Goal: Task Accomplishment & Management: Use online tool/utility

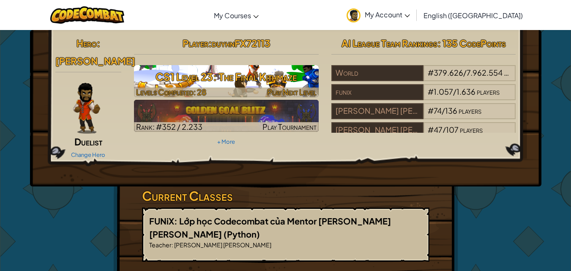
click at [268, 72] on h3 "CS1 Level 23: The Final Kithmaze" at bounding box center [226, 76] width 185 height 19
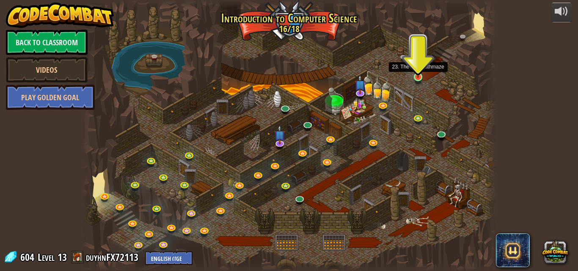
click at [417, 78] on img at bounding box center [418, 66] width 10 height 22
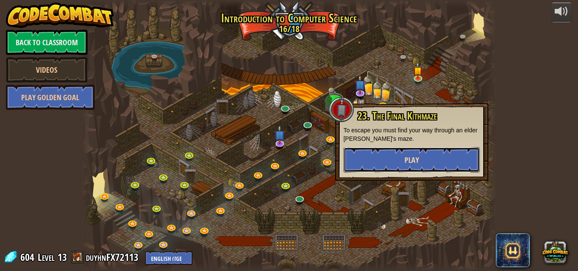
click at [435, 159] on button "Play" at bounding box center [411, 159] width 136 height 25
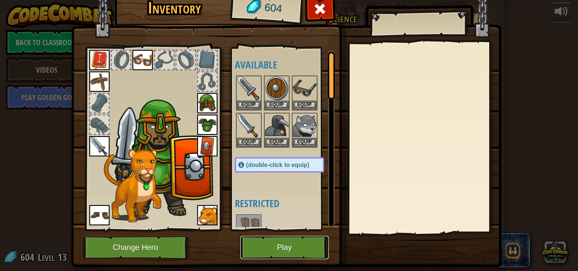
click at [282, 248] on button "Play" at bounding box center [284, 247] width 88 height 23
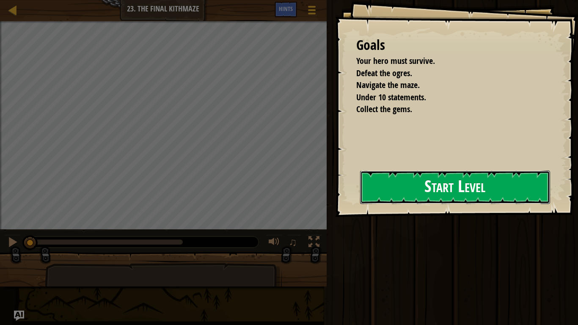
click at [402, 194] on button "Start Level" at bounding box center [455, 186] width 190 height 33
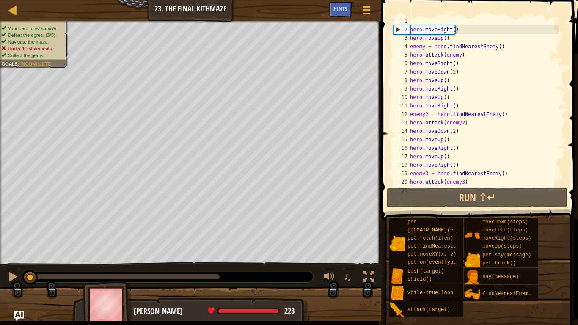
click at [0, 202] on div "Your hero must survive. Defeat the ogres. (3/3) Navigate the maze. Under 10 sta…" at bounding box center [190, 142] width 381 height 243
click at [397, 218] on div "Map Introduction to Computer Science 23. The Final Kithmaze Game Menu Done Hint…" at bounding box center [289, 162] width 578 height 325
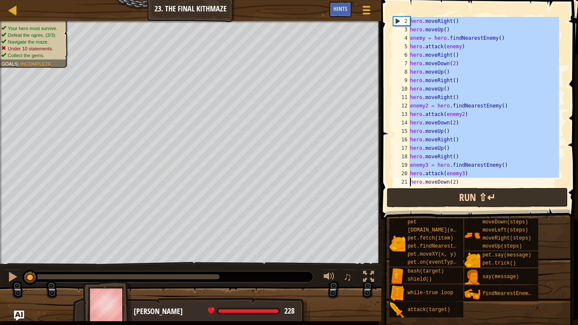
scroll to position [93, 0]
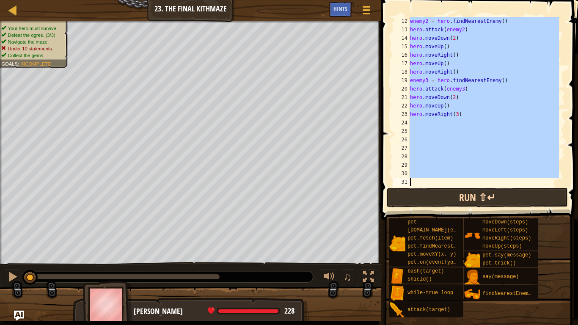
drag, startPoint x: 409, startPoint y: 27, endPoint x: 490, endPoint y: 203, distance: 193.9
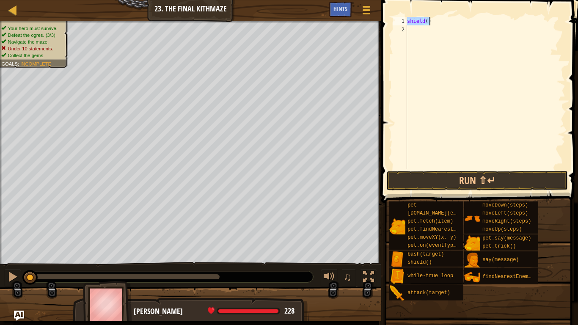
click at [434, 20] on div "shield ( )" at bounding box center [485, 93] width 160 height 152
click at [446, 20] on div "shield ( ) while - true loop" at bounding box center [485, 101] width 160 height 169
type textarea "s"
click at [470, 34] on div "while - true loop" at bounding box center [485, 101] width 160 height 169
click at [455, 26] on div "while - true loop" at bounding box center [485, 101] width 160 height 169
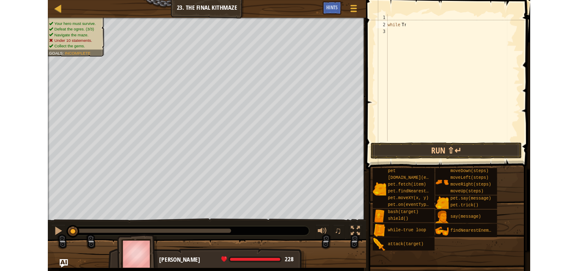
scroll to position [0, 0]
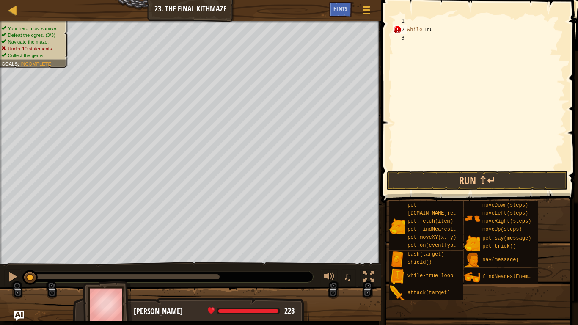
type textarea "True"
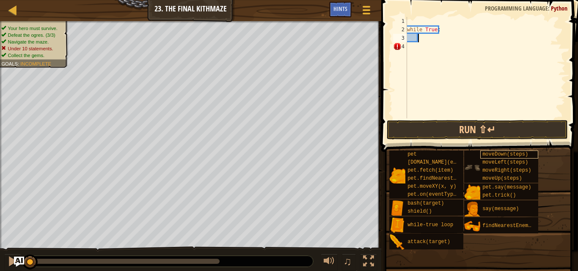
click at [487, 152] on div "Map Introduction to Computer Science 23. The Final Kithmaze Game Menu Done Hint…" at bounding box center [289, 135] width 578 height 271
click at [407, 139] on div "Map Introduction to Computer Science 23. The Final Kithmaze Game Menu Done Hint…" at bounding box center [289, 135] width 578 height 271
click at [402, 148] on div "Map Introduction to Computer Science 23. The Final Kithmaze Game Menu Done Hint…" at bounding box center [289, 135] width 578 height 271
type textarea "hero."
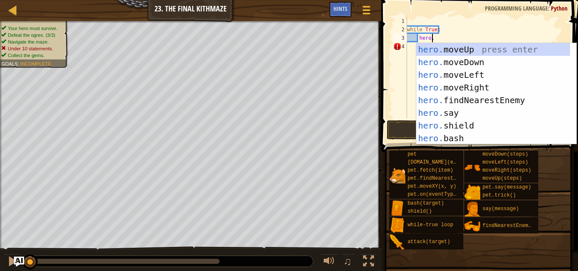
scroll to position [4, 0]
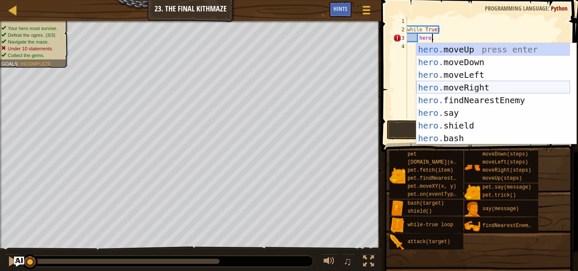
click at [430, 87] on div "hero. moveUp press enter hero. moveDown press enter hero. moveLeft press enter …" at bounding box center [492, 106] width 153 height 127
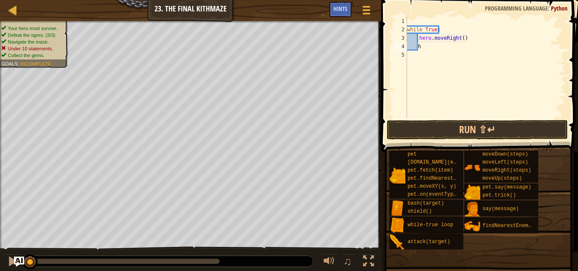
scroll to position [0, 0]
type textarea "hero."
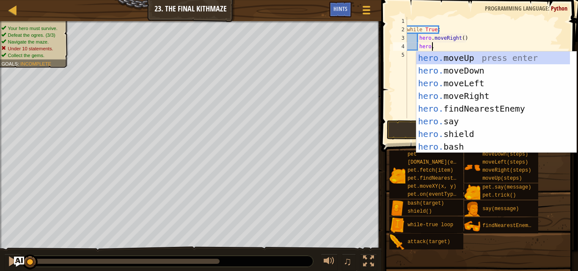
scroll to position [4, 0]
click at [475, 55] on div "hero. moveUp press enter hero. moveDown press enter hero. moveLeft press enter …" at bounding box center [492, 115] width 153 height 127
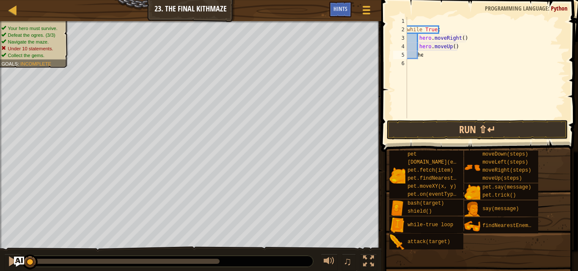
scroll to position [0, 0]
type textarea "hero."
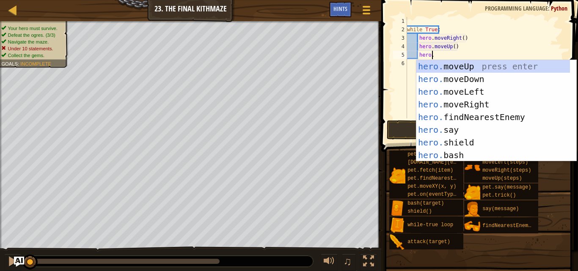
scroll to position [4, 0]
click at [480, 116] on div "hero. moveUp press enter hero. moveDown press enter hero. moveLeft press enter …" at bounding box center [492, 123] width 153 height 127
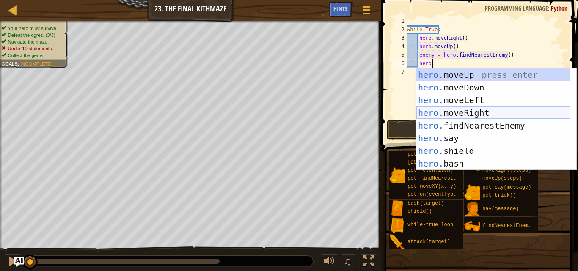
scroll to position [13, 0]
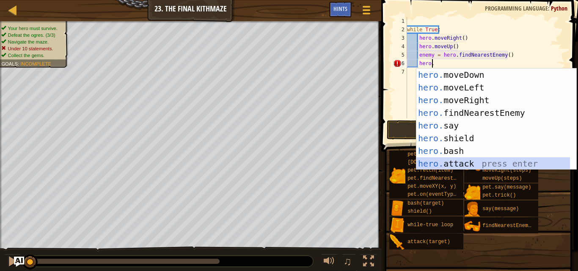
click at [460, 163] on div "hero. moveDown press enter hero. moveLeft press enter hero. moveRight press ent…" at bounding box center [492, 131] width 153 height 127
type textarea "hero.attack(enemy)"
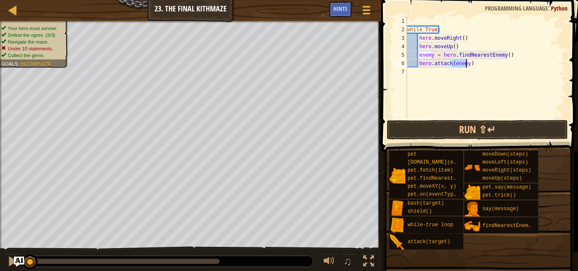
click at [506, 93] on div "while True : hero . moveRight ( ) hero . moveUp ( ) enemy = hero . findNearestE…" at bounding box center [485, 76] width 160 height 118
click at [485, 63] on div "while True : hero . moveRight ( ) hero . moveUp ( ) enemy = hero . findNearestE…" at bounding box center [485, 76] width 160 height 118
type textarea "enemy)"
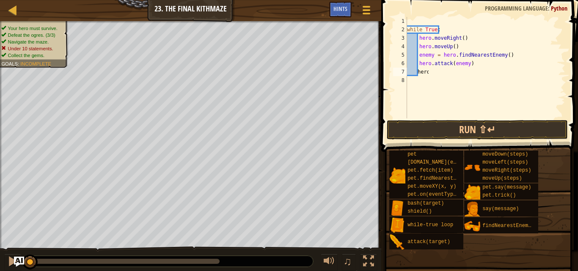
type textarea "hero."
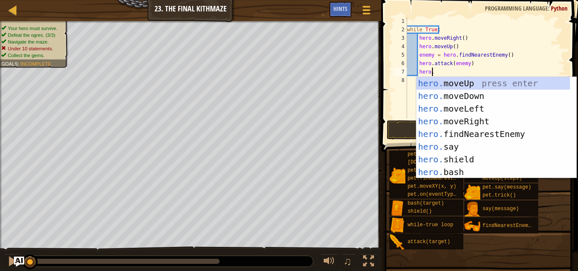
scroll to position [0, 0]
click at [484, 99] on div "hero. moveUp press enter hero. moveDown press enter hero. moveLeft press enter …" at bounding box center [492, 140] width 153 height 127
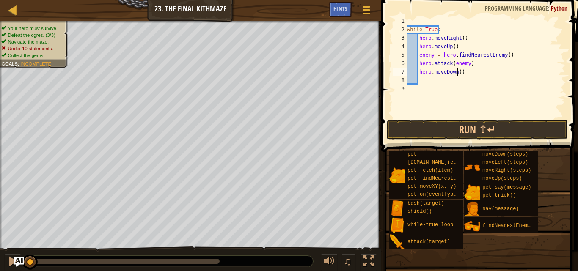
click at [456, 71] on div "while True : hero . moveRight ( ) hero . moveUp ( ) enemy = hero . findNearestE…" at bounding box center [485, 76] width 160 height 118
type textarea "2"
type textarea "hero."
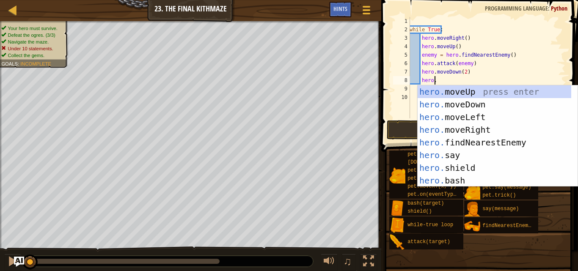
scroll to position [4, 0]
click at [488, 92] on div "hero. moveUp press enter hero. moveDown press enter hero. moveLeft press enter …" at bounding box center [493, 148] width 153 height 127
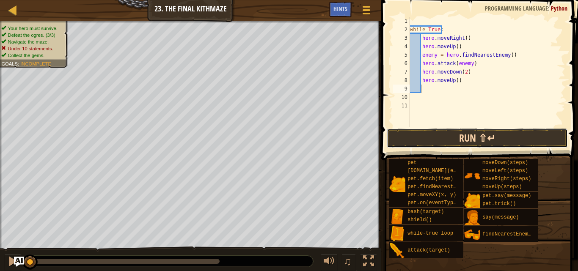
click at [469, 144] on button "Run ⇧↵" at bounding box center [476, 138] width 181 height 19
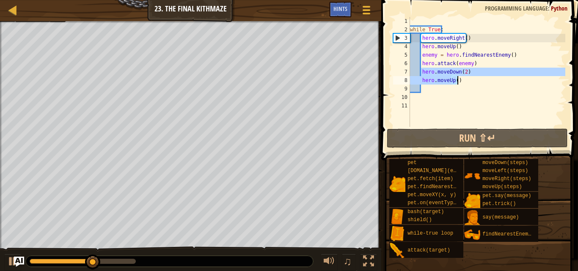
drag, startPoint x: 421, startPoint y: 73, endPoint x: 459, endPoint y: 80, distance: 38.4
click at [459, 80] on div "while True : hero . moveRight ( ) hero . moveUp ( ) enemy = hero . findNearestE…" at bounding box center [486, 80] width 157 height 127
type textarea "hero.moveUp()"
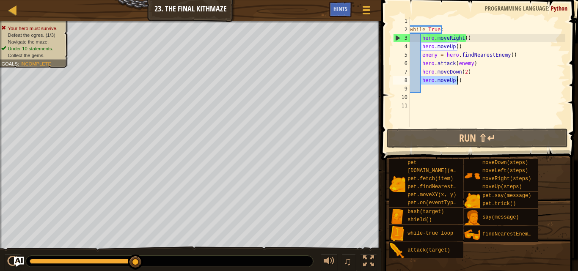
drag, startPoint x: 420, startPoint y: 82, endPoint x: 456, endPoint y: 81, distance: 36.0
click at [456, 81] on div "while True : hero . moveRight ( ) hero . moveUp ( ) enemy = hero . findNearestE…" at bounding box center [486, 80] width 157 height 127
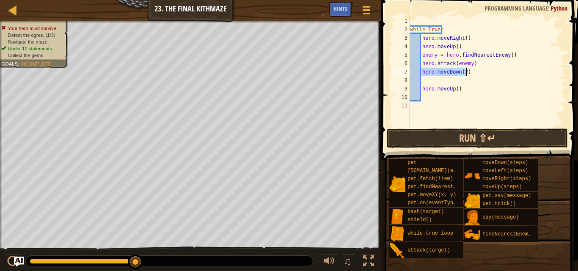
drag, startPoint x: 420, startPoint y: 74, endPoint x: 465, endPoint y: 74, distance: 44.4
click at [465, 74] on div "while True : hero . moveRight ( ) hero . moveUp ( ) enemy = hero . findNearestE…" at bounding box center [486, 80] width 157 height 127
type textarea "hero.moveDown(2)"
click at [430, 71] on div "while True : hero . moveRight ( ) hero . moveUp ( ) enemy = hero . findNearestE…" at bounding box center [486, 80] width 157 height 127
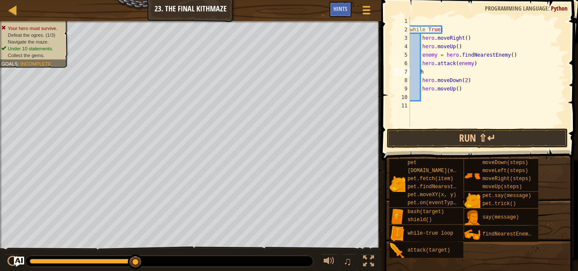
scroll to position [0, 0]
type textarea "hero."
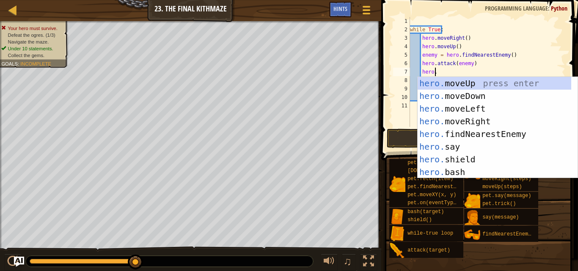
scroll to position [4, 0]
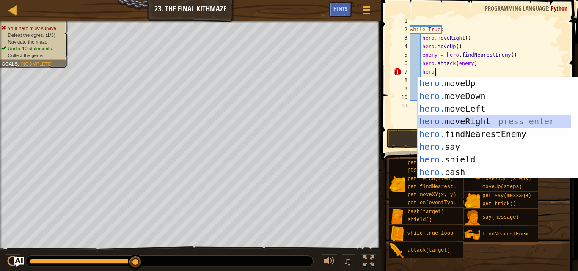
click at [479, 116] on div "hero. moveUp press enter hero. moveDown press enter hero. moveLeft press enter …" at bounding box center [493, 140] width 153 height 127
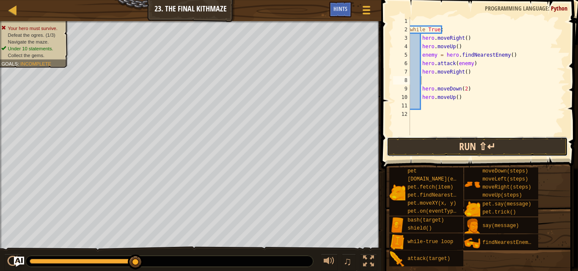
click at [493, 146] on button "Run ⇧↵" at bounding box center [476, 146] width 181 height 19
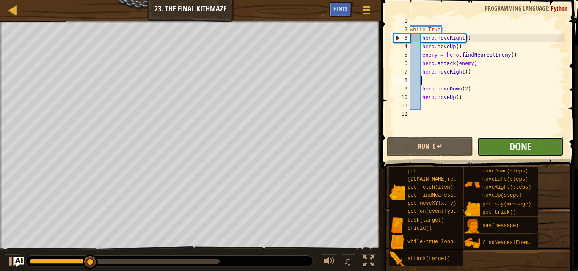
click at [499, 148] on button "Done" at bounding box center [520, 146] width 86 height 19
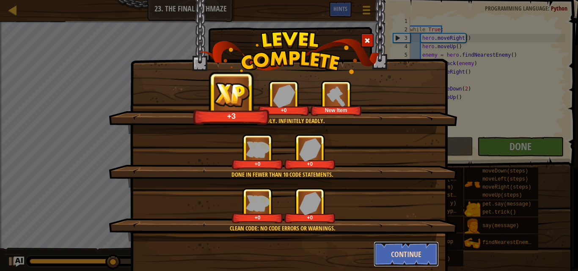
click at [403, 249] on button "Continue" at bounding box center [406, 253] width 66 height 25
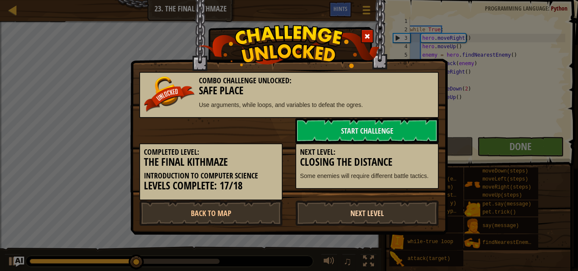
click at [365, 219] on link "Next Level" at bounding box center [366, 212] width 143 height 25
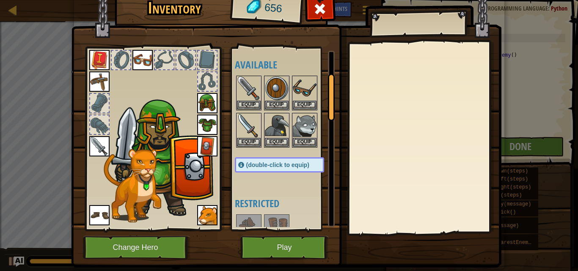
scroll to position [85, 0]
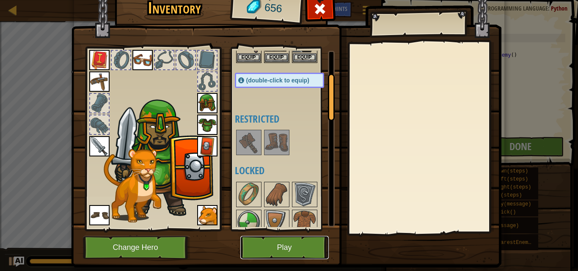
click at [286, 247] on button "Play" at bounding box center [284, 247] width 88 height 23
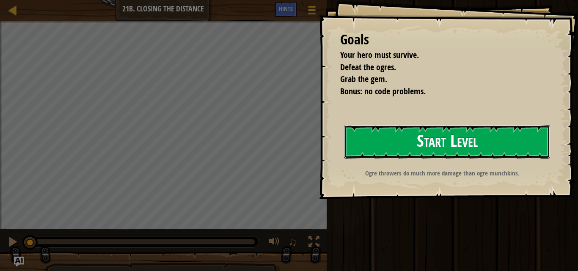
click at [393, 149] on button "Start Level" at bounding box center [447, 141] width 206 height 33
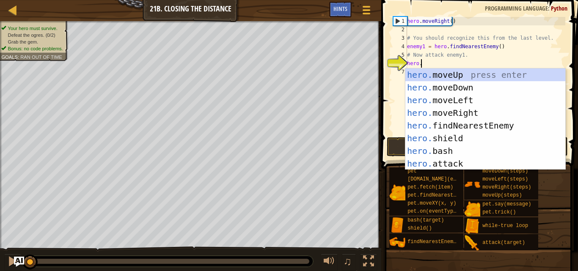
scroll to position [4, 0]
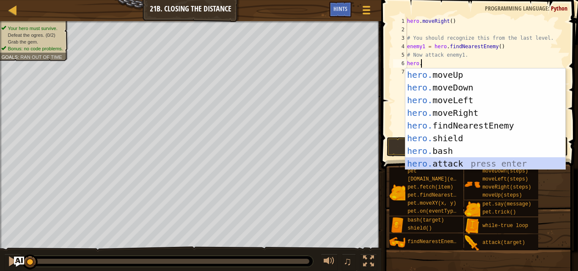
click at [452, 167] on div "hero. moveUp press enter hero. moveDown press enter hero. moveLeft press enter …" at bounding box center [485, 131] width 160 height 127
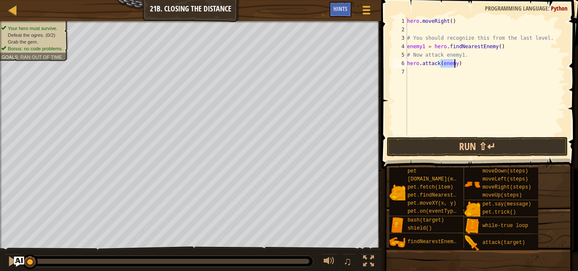
click at [454, 65] on div "hero . moveRight ( ) # You should recognize this from the last level. enemy1 = …" at bounding box center [485, 76] width 160 height 118
click at [473, 58] on div "hero . moveRight ( ) # You should recognize this from the last level. enemy1 = …" at bounding box center [485, 84] width 160 height 135
click at [454, 65] on div "hero . moveRight ( ) # You should recognize this from the last level. enemy1 = …" at bounding box center [485, 84] width 160 height 135
click at [453, 64] on div "hero . moveRight ( ) # You should recognize this from the last level. enemy1 = …" at bounding box center [485, 84] width 160 height 135
click at [452, 65] on div "hero . moveRight ( ) # You should recognize this from the last level. enemy1 = …" at bounding box center [485, 84] width 160 height 135
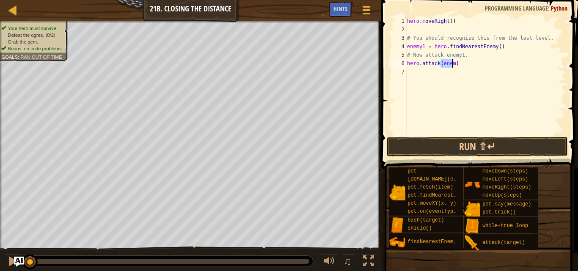
click at [450, 65] on div "hero . moveRight ( ) # You should recognize this from the last level. enemy1 = …" at bounding box center [485, 76] width 160 height 118
click at [450, 65] on div "hero . moveRight ( ) # You should recognize this from the last level. enemy1 = …" at bounding box center [485, 84] width 160 height 135
click at [451, 64] on div "hero . moveRight ( ) # You should recognize this from the last level. enemy1 = …" at bounding box center [485, 76] width 160 height 118
type textarea "enemy1"
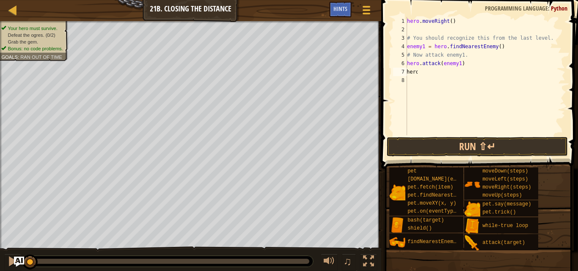
type textarea "hero."
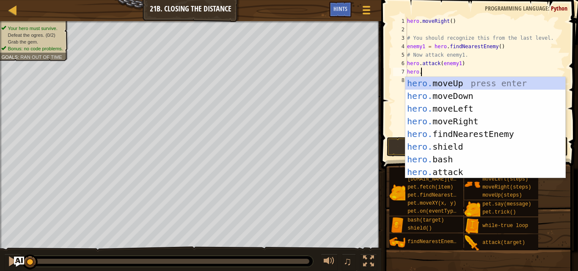
scroll to position [4, 0]
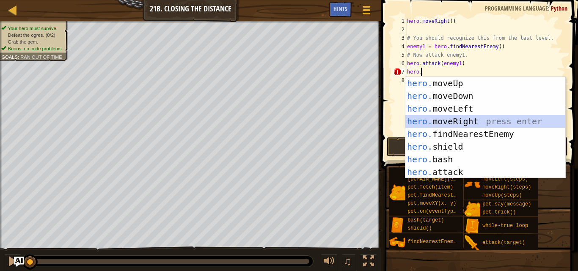
click at [478, 118] on div "hero. moveUp press enter hero. moveDown press enter hero. moveLeft press enter …" at bounding box center [485, 140] width 160 height 127
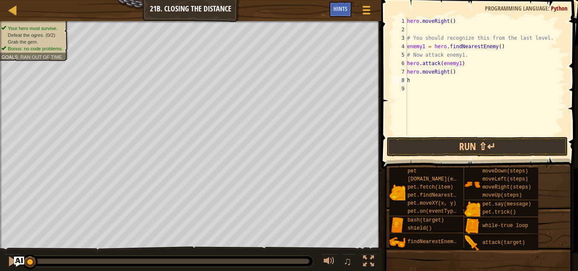
scroll to position [0, 0]
type textarea "hero."
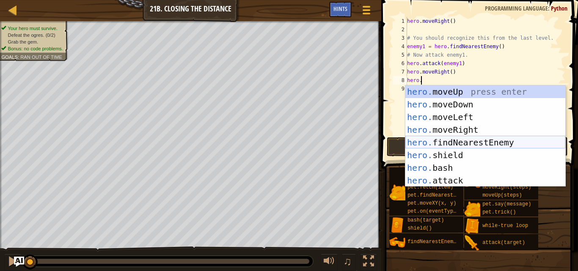
click at [471, 139] on div "hero. moveUp press enter hero. moveDown press enter hero. moveLeft press enter …" at bounding box center [485, 148] width 160 height 127
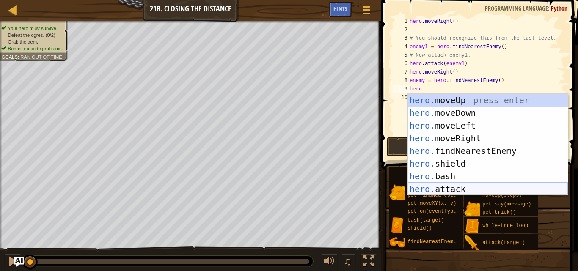
click at [461, 185] on div "hero. moveUp press enter hero. moveDown press enter hero. moveLeft press enter …" at bounding box center [488, 157] width 160 height 127
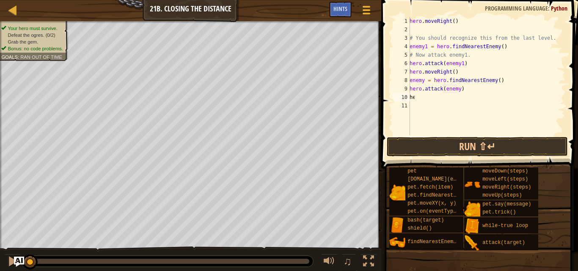
scroll to position [0, 0]
type textarea "hero."
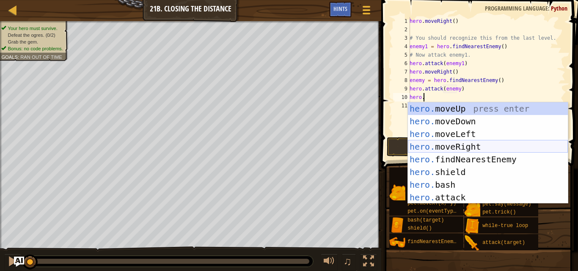
click at [465, 149] on div "hero. moveUp press enter hero. moveDown press enter hero. moveLeft press enter …" at bounding box center [488, 165] width 160 height 127
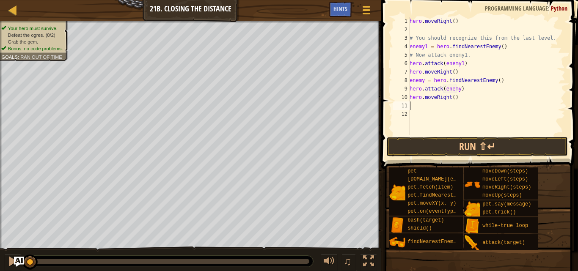
scroll to position [4, 0]
click at [452, 100] on div "hero . moveRight ( ) # You should recognize this from the last level. enemy1 = …" at bounding box center [486, 84] width 157 height 135
type textarea "3"
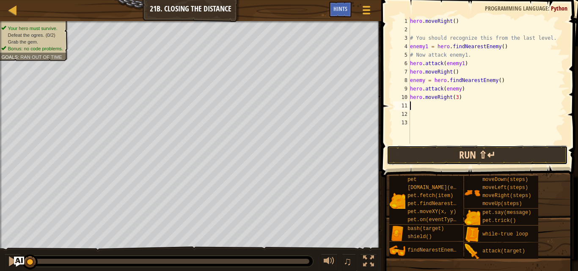
click at [452, 161] on button "Run ⇧↵" at bounding box center [476, 154] width 181 height 19
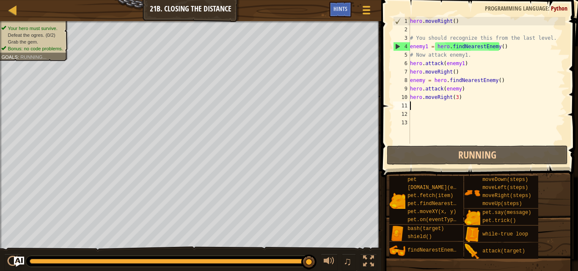
drag, startPoint x: 27, startPoint y: 263, endPoint x: 438, endPoint y: 287, distance: 412.1
click at [438, 0] on html "Map Introduction to Computer Science 21b. Closing the Distance Game Menu Done H…" at bounding box center [289, 0] width 578 height 0
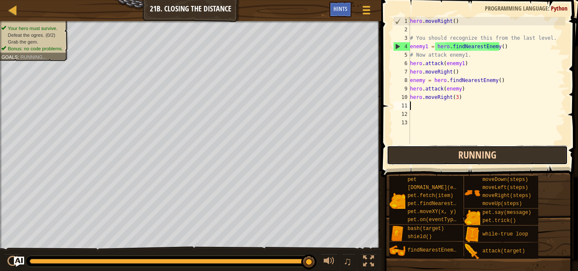
click at [467, 151] on button "Running" at bounding box center [476, 154] width 181 height 19
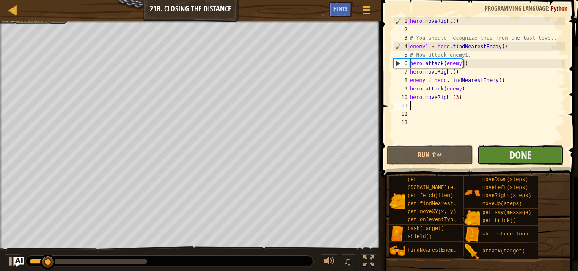
click at [499, 159] on button "Done" at bounding box center [520, 154] width 86 height 19
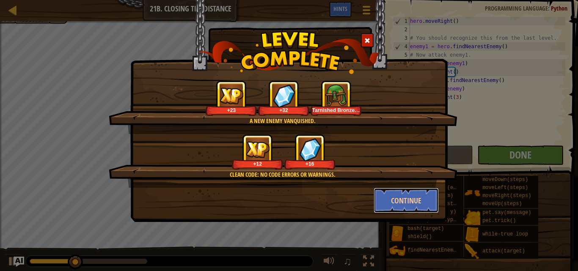
click at [418, 203] on button "Continue" at bounding box center [406, 200] width 66 height 25
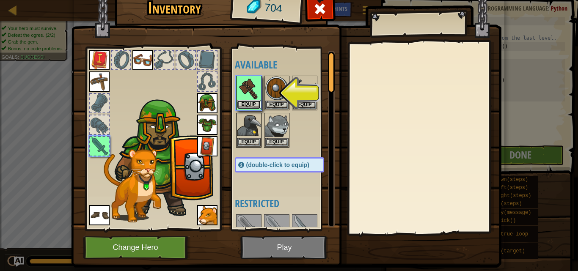
click at [247, 100] on button "Equip" at bounding box center [249, 104] width 24 height 9
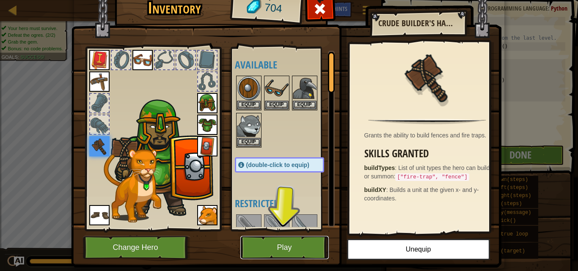
click at [272, 252] on button "Play" at bounding box center [284, 247] width 88 height 23
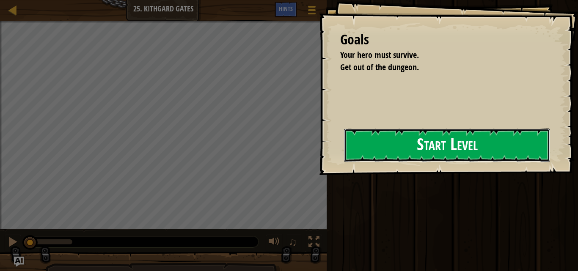
click at [389, 156] on button "Start Level" at bounding box center [447, 145] width 206 height 33
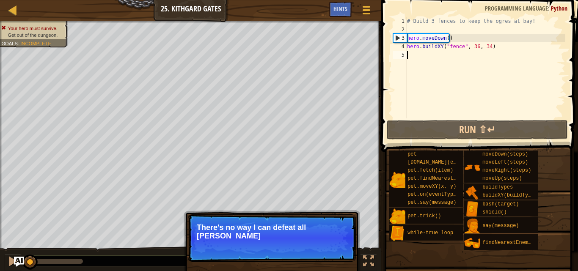
drag, startPoint x: 242, startPoint y: 222, endPoint x: 245, endPoint y: 232, distance: 10.9
click at [242, 223] on p "Skip (esc) Continue There's no way I can defeat all [PERSON_NAME]" at bounding box center [272, 237] width 168 height 47
click at [247, 239] on p "There's no way I can defeat all those ogres." at bounding box center [272, 231] width 150 height 17
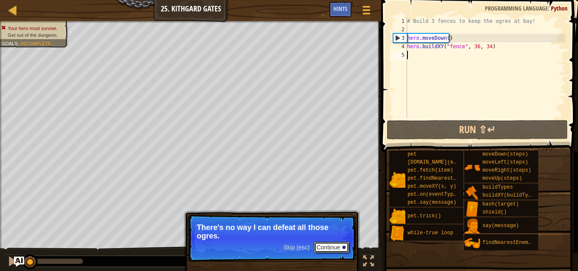
click at [338, 250] on button "Continue" at bounding box center [331, 247] width 35 height 11
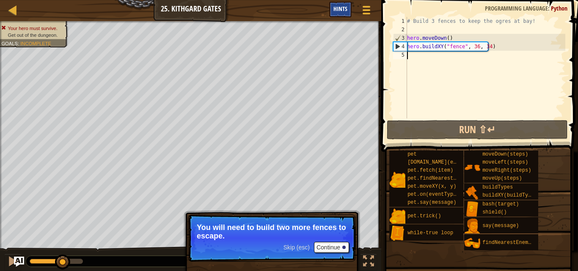
click at [336, 12] on span "Hints" at bounding box center [340, 9] width 14 height 8
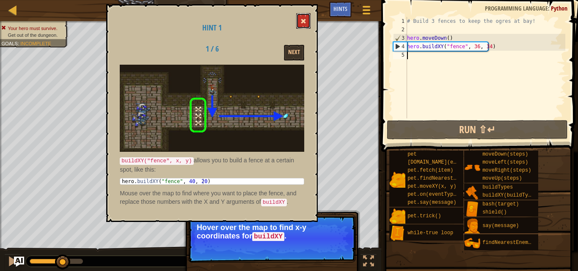
click at [304, 17] on button at bounding box center [303, 21] width 14 height 16
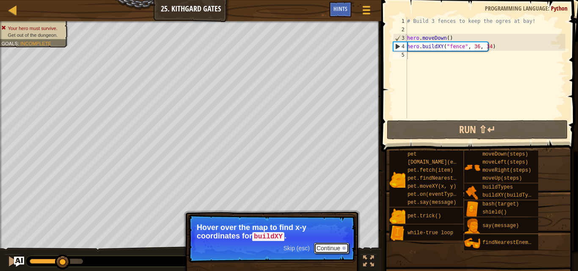
click at [340, 250] on button "Continue" at bounding box center [331, 248] width 35 height 11
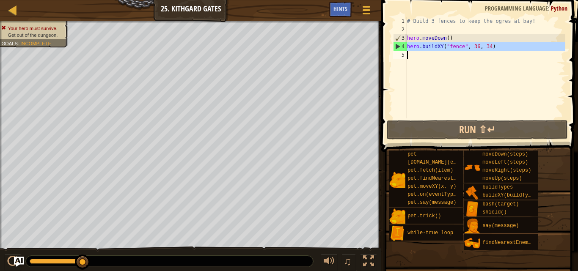
drag, startPoint x: 408, startPoint y: 49, endPoint x: 489, endPoint y: 52, distance: 81.2
click at [489, 52] on div "# Build 3 fences to keep the ogres at bay! hero . moveDown ( ) hero . buildXY (…" at bounding box center [485, 76] width 160 height 118
type textarea "hero.buildXY("fence", 36, 34)"
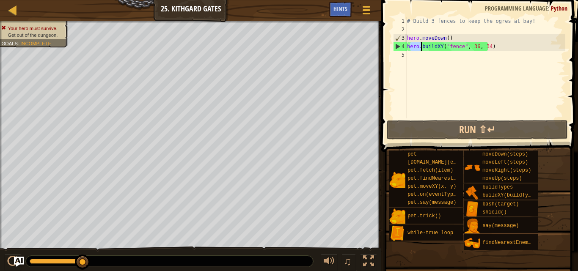
drag, startPoint x: 408, startPoint y: 46, endPoint x: 422, endPoint y: 43, distance: 13.9
click at [422, 43] on div "# Build 3 fences to keep the ogres at bay! hero . moveDown ( ) hero . buildXY (…" at bounding box center [485, 76] width 160 height 118
click at [408, 46] on div "# Build 3 fences to keep the ogres at bay! hero . moveDown ( ) hero . buildXY (…" at bounding box center [485, 76] width 160 height 118
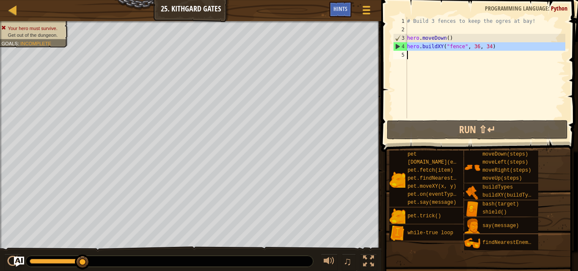
drag, startPoint x: 408, startPoint y: 46, endPoint x: 482, endPoint y: 52, distance: 73.8
click at [482, 52] on div "# Build 3 fences to keep the ogres at bay! hero . moveDown ( ) hero . buildXY (…" at bounding box center [485, 76] width 160 height 118
type textarea "hero.buildXY("fence", 36, 34)"
click at [413, 53] on div "# Build 3 fences to keep the ogres at bay! hero . moveDown ( ) hero . buildXY (…" at bounding box center [485, 67] width 160 height 101
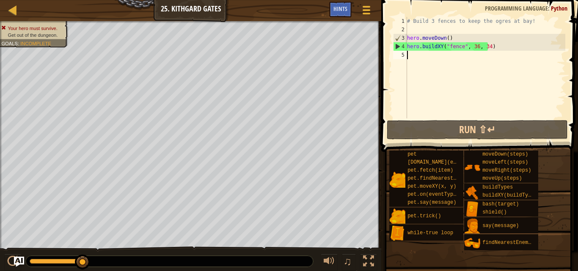
click at [413, 53] on div "# Build 3 fences to keep the ogres at bay! hero . moveDown ( ) hero . buildXY (…" at bounding box center [485, 76] width 160 height 118
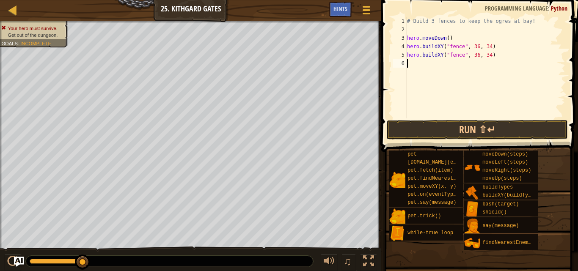
click at [484, 55] on div "# Build 3 fences to keep the ogres at bay! hero . moveDown ( ) hero . buildXY (…" at bounding box center [485, 76] width 160 height 118
type textarea "31"
drag, startPoint x: 408, startPoint y: 55, endPoint x: 487, endPoint y: 60, distance: 79.6
click at [487, 60] on div "# Build 3 fences to keep the ogres at bay! hero . moveDown ( ) hero . buildXY (…" at bounding box center [485, 76] width 160 height 118
type textarea "hero.buildXY("fence", 36, 31)"
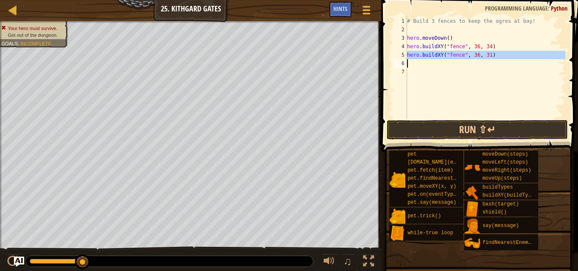
click at [415, 67] on div "# Build 3 fences to keep the ogres at bay! hero . moveDown ( ) hero . buildXY (…" at bounding box center [485, 67] width 160 height 101
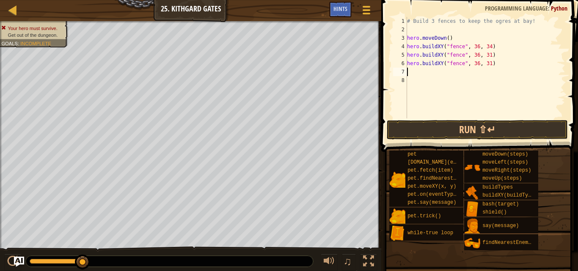
click at [484, 65] on div "# Build 3 fences to keep the ogres at bay! hero . moveDown ( ) hero . buildXY (…" at bounding box center [485, 76] width 160 height 118
type textarea "27"
click at [485, 122] on button "Run ⇧↵" at bounding box center [476, 129] width 181 height 19
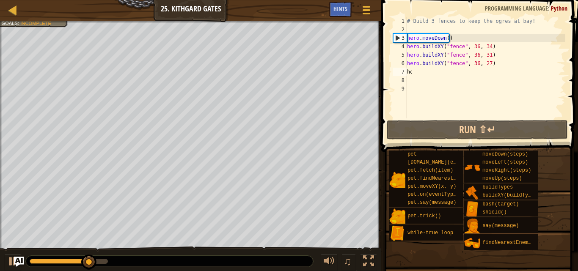
scroll to position [0, 0]
type textarea "hero."
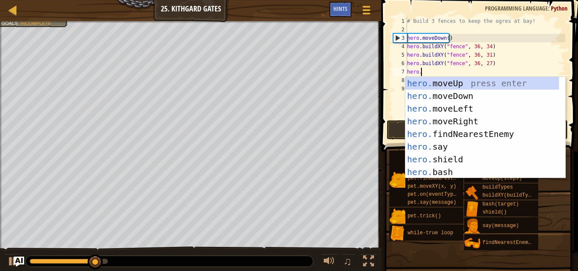
scroll to position [4, 0]
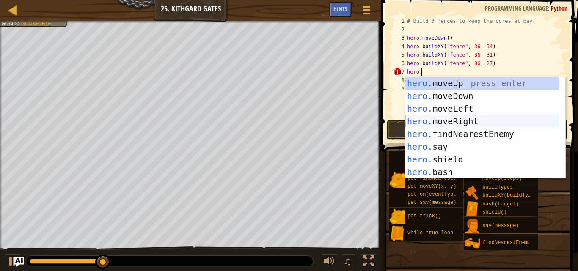
click at [477, 123] on div "hero. moveUp press enter hero. moveDown press enter hero. moveLeft press enter …" at bounding box center [481, 140] width 153 height 127
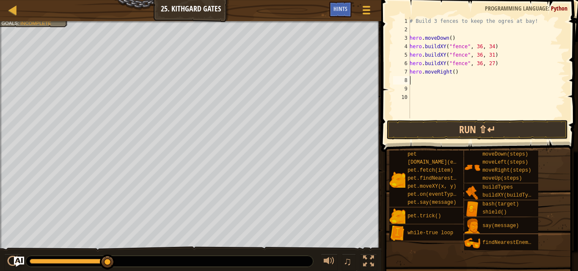
click at [450, 71] on div "# Build 3 fences to keep the ogres at bay! hero . moveDown ( ) hero . buildXY (…" at bounding box center [486, 76] width 157 height 118
type textarea "4"
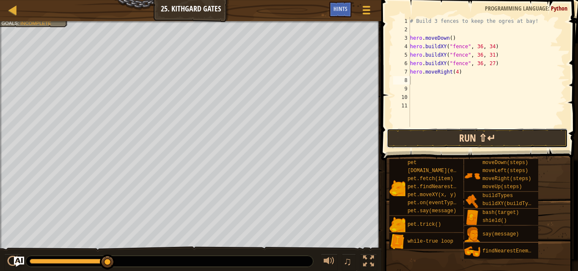
click at [509, 136] on button "Run ⇧↵" at bounding box center [476, 138] width 181 height 19
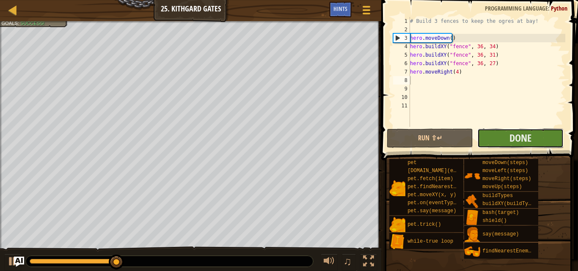
click at [500, 144] on button "Done" at bounding box center [520, 138] width 86 height 19
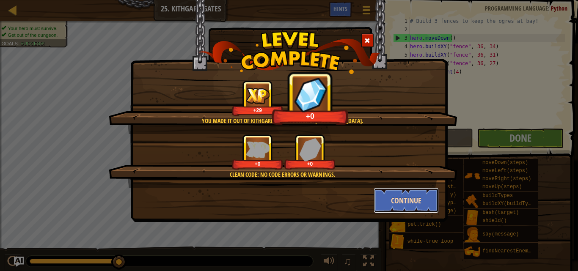
click at [411, 209] on button "Continue" at bounding box center [406, 200] width 66 height 25
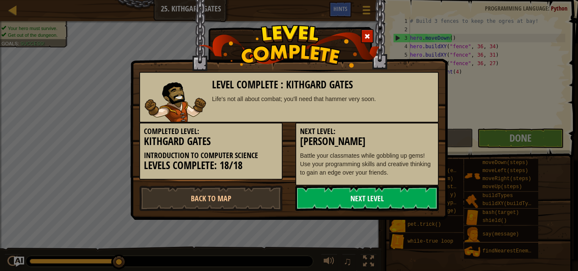
click at [405, 201] on link "Next Level" at bounding box center [366, 198] width 143 height 25
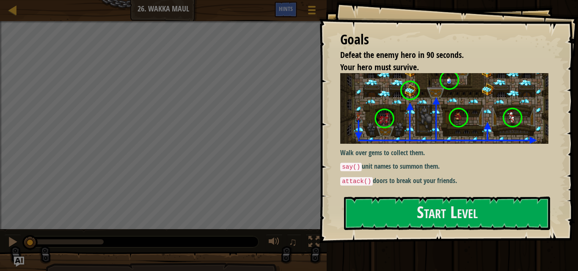
click at [475, 225] on div "Goals Defeat the enemy hero in 90 seconds. Your hero must survive. Walk over ge…" at bounding box center [448, 121] width 259 height 243
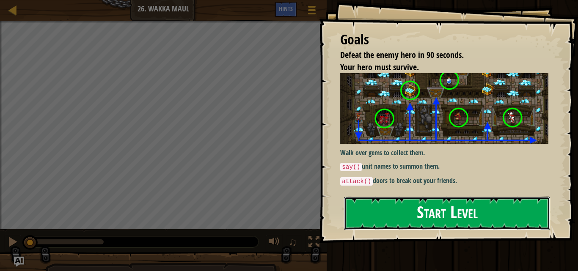
click at [472, 221] on button "Start Level" at bounding box center [447, 213] width 206 height 33
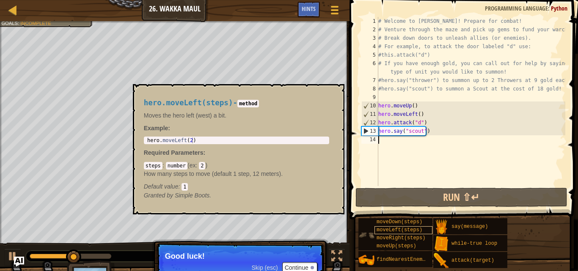
click at [401, 230] on div "Ladder Introduction to Computer Science 26. Wakka Maul Game Menu Done Hints 1 ה…" at bounding box center [289, 135] width 578 height 271
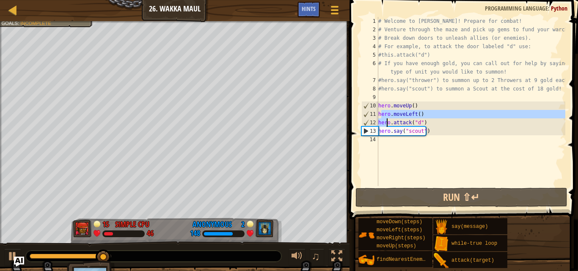
drag, startPoint x: 381, startPoint y: 111, endPoint x: 386, endPoint y: 124, distance: 14.1
click at [386, 124] on div "# Welcome to [PERSON_NAME]! Prepare for combat! # Venture through the maze and …" at bounding box center [470, 110] width 189 height 186
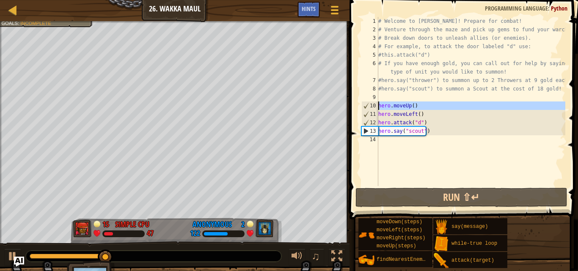
click at [378, 101] on div "10" at bounding box center [369, 105] width 16 height 8
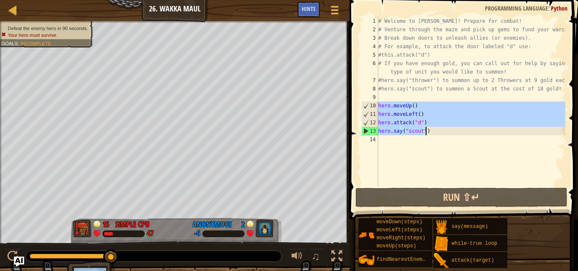
drag, startPoint x: 378, startPoint y: 105, endPoint x: 424, endPoint y: 134, distance: 53.7
click at [424, 134] on div "# Welcome to [PERSON_NAME]! Prepare for combat! # Venture through the maze and …" at bounding box center [470, 110] width 189 height 186
type textarea "hero.attack("d") hero.say("scout")"
click at [398, 142] on div "# Welcome to [PERSON_NAME]! Prepare for combat! # Venture through the maze and …" at bounding box center [470, 110] width 189 height 186
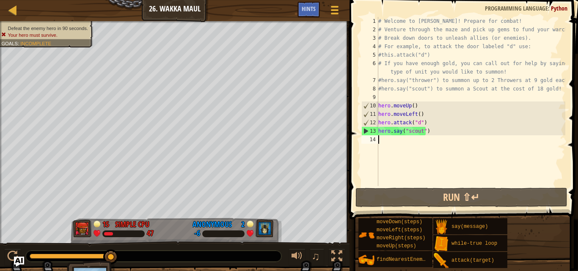
click at [393, 142] on div "# Welcome to [PERSON_NAME]! Prepare for combat! # Venture through the maze and …" at bounding box center [470, 110] width 189 height 186
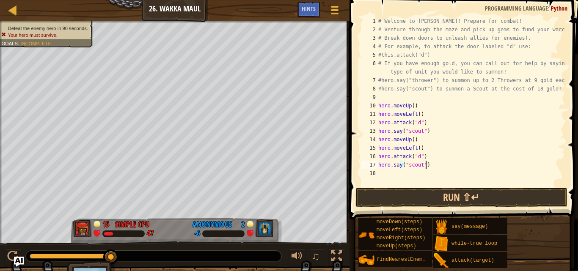
click at [416, 142] on div "# Welcome to [PERSON_NAME]! Prepare for combat! # Venture through the maze and …" at bounding box center [470, 110] width 189 height 186
type textarea "hero."
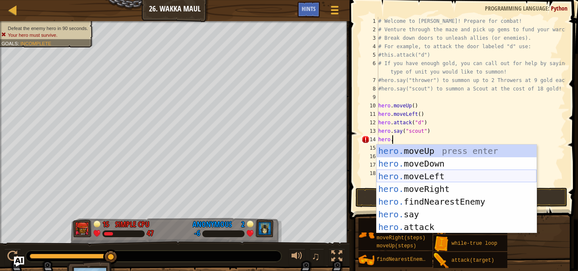
click at [441, 176] on div "hero. moveUp press enter hero. moveDown press enter hero. moveLeft press enter …" at bounding box center [456, 202] width 160 height 114
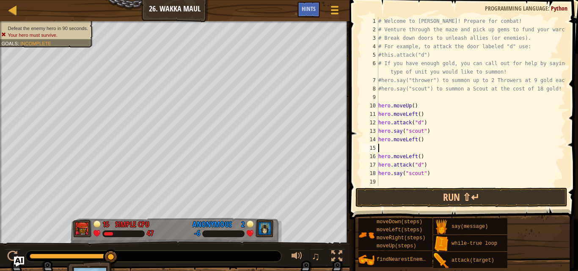
scroll to position [4, 0]
click at [416, 141] on div "# Welcome to [PERSON_NAME]! Prepare for combat! # Venture through the maze and …" at bounding box center [470, 110] width 189 height 186
type textarea "4"
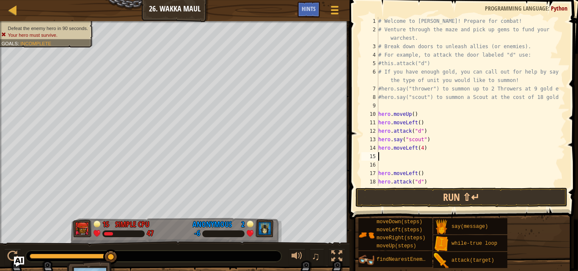
scroll to position [0, 0]
click at [405, 161] on div "# Welcome to [PERSON_NAME]! Prepare for combat! # Venture through the maze and …" at bounding box center [467, 110] width 182 height 186
type textarea "hero.moveLeft()"
drag, startPoint x: 430, startPoint y: 167, endPoint x: 371, endPoint y: 166, distance: 59.6
click at [371, 166] on div "hero.moveLeft() 1 2 3 4 5 6 7 8 9 10 11 12 13 14 15 16 17 18 19 # Welcome to [P…" at bounding box center [461, 101] width 205 height 169
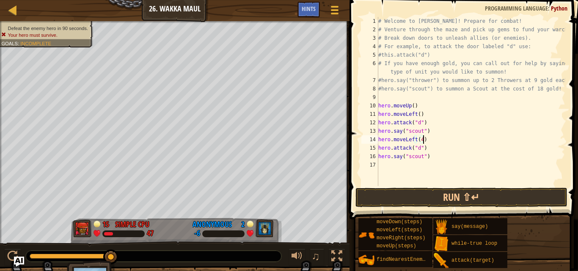
click at [416, 149] on div "# Welcome to [PERSON_NAME]! Prepare for combat! # Venture through the maze and …" at bounding box center [470, 110] width 189 height 186
type textarea "c"
type textarea "hero.attack("c")"
click at [424, 194] on button "Run ⇧↵" at bounding box center [461, 197] width 212 height 19
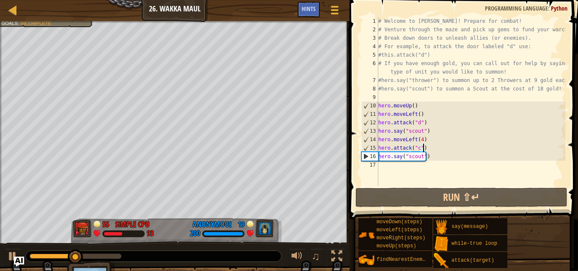
click at [389, 169] on div "# Welcome to [PERSON_NAME]! Prepare for combat! # Venture through the maze and …" at bounding box center [470, 110] width 189 height 186
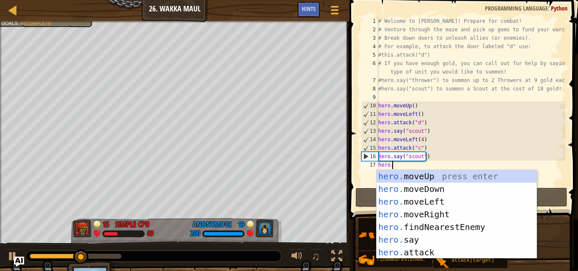
type textarea "hero."
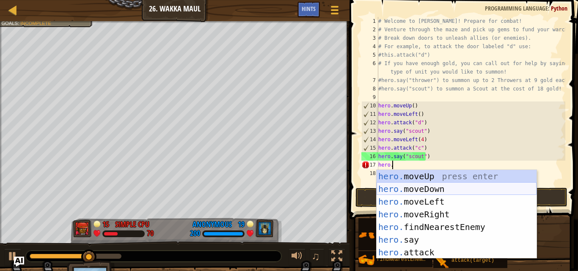
click at [435, 186] on div "hero. moveUp press enter hero. moveDown press enter hero. moveLeft press enter …" at bounding box center [456, 227] width 160 height 114
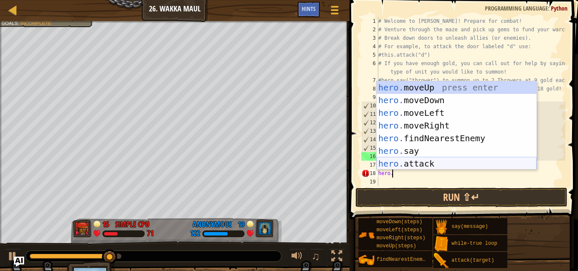
click at [408, 161] on div "hero. moveUp press enter hero. moveDown press enter hero. moveLeft press enter …" at bounding box center [456, 138] width 160 height 114
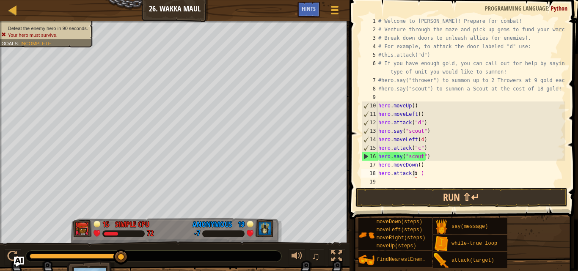
scroll to position [0, 0]
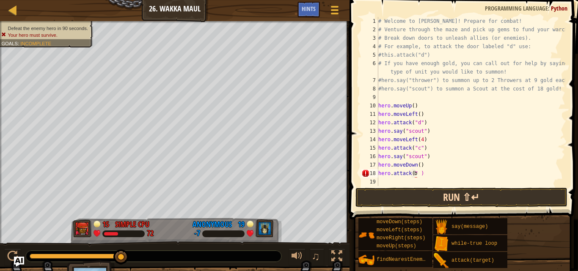
type textarea "b""
click at [390, 183] on div "# Welcome to [PERSON_NAME]! Prepare for combat! # Venture through the maze and …" at bounding box center [470, 110] width 189 height 186
type textarea "h"
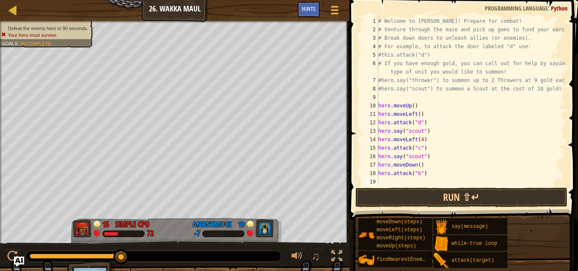
scroll to position [4, 0]
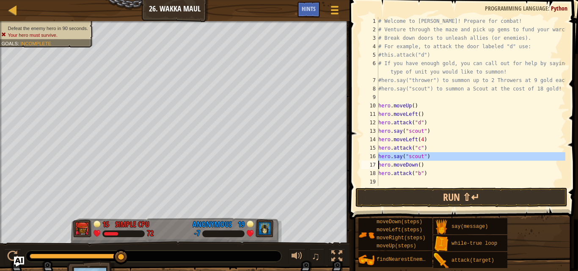
drag, startPoint x: 378, startPoint y: 156, endPoint x: 427, endPoint y: 159, distance: 50.0
click at [427, 159] on div "1 2 3 4 5 6 7 8 9 10 11 12 13 14 15 16 17 18 19 # Welcome to [PERSON_NAME]! Pre…" at bounding box center [461, 101] width 205 height 169
type textarea "hero.say("scout") hero.moveDown()"
click at [391, 183] on div "# Welcome to [PERSON_NAME]! Prepare for combat! # Venture through the maze and …" at bounding box center [470, 110] width 189 height 186
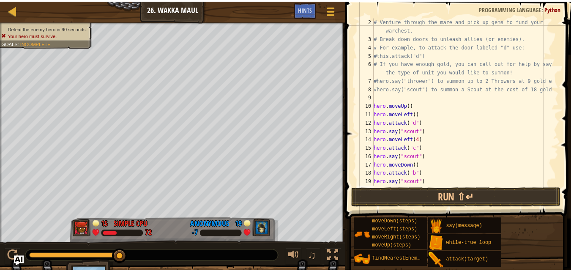
scroll to position [17, 0]
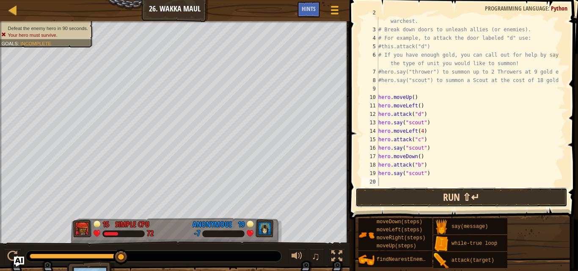
click at [467, 192] on button "Run ⇧↵" at bounding box center [461, 197] width 212 height 19
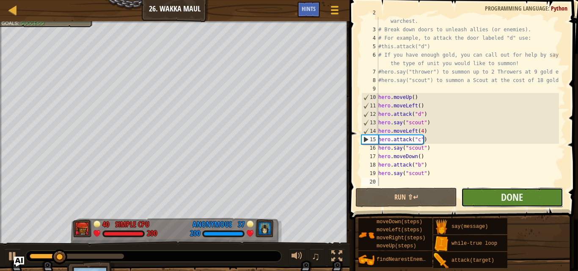
click at [484, 192] on button "Done" at bounding box center [511, 197] width 101 height 19
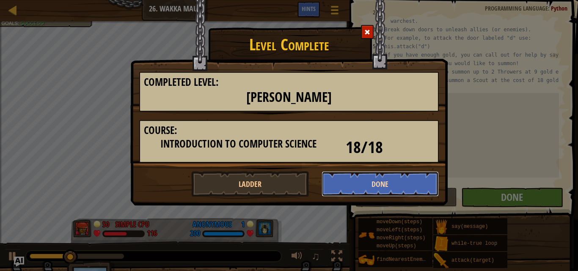
click at [344, 188] on button "Done" at bounding box center [380, 183] width 118 height 25
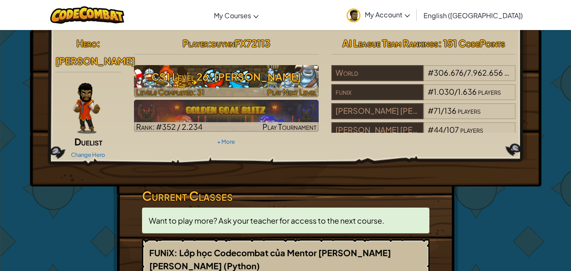
click at [219, 77] on h3 "CS1 Level 26: [PERSON_NAME]" at bounding box center [226, 76] width 185 height 19
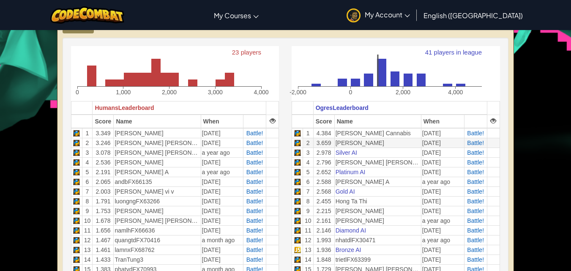
scroll to position [127, 0]
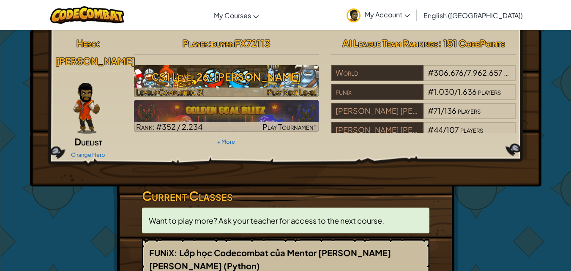
click at [235, 85] on h3 "CS1 Level 26: [PERSON_NAME]" at bounding box center [226, 76] width 185 height 19
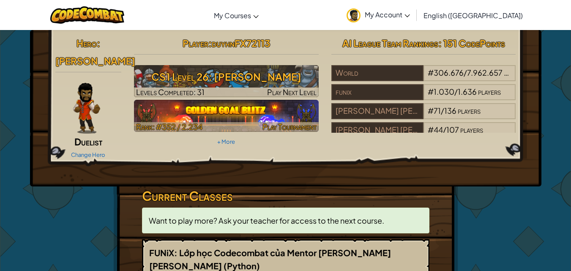
click at [231, 125] on div at bounding box center [226, 127] width 185 height 10
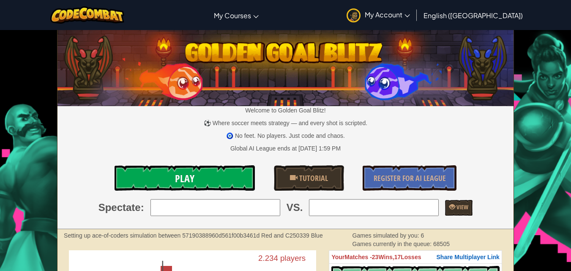
click at [219, 186] on link "Play" at bounding box center [185, 177] width 141 height 25
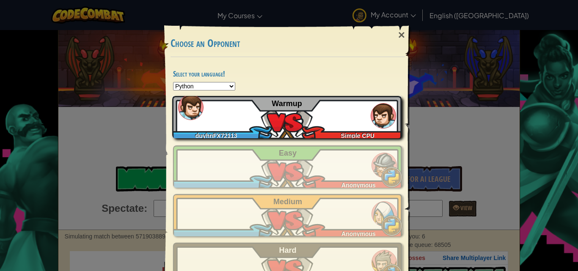
click at [320, 112] on div "duyhnFX72113 Simple CPU Warmup" at bounding box center [286, 117] width 229 height 42
